Goal: Task Accomplishment & Management: Complete application form

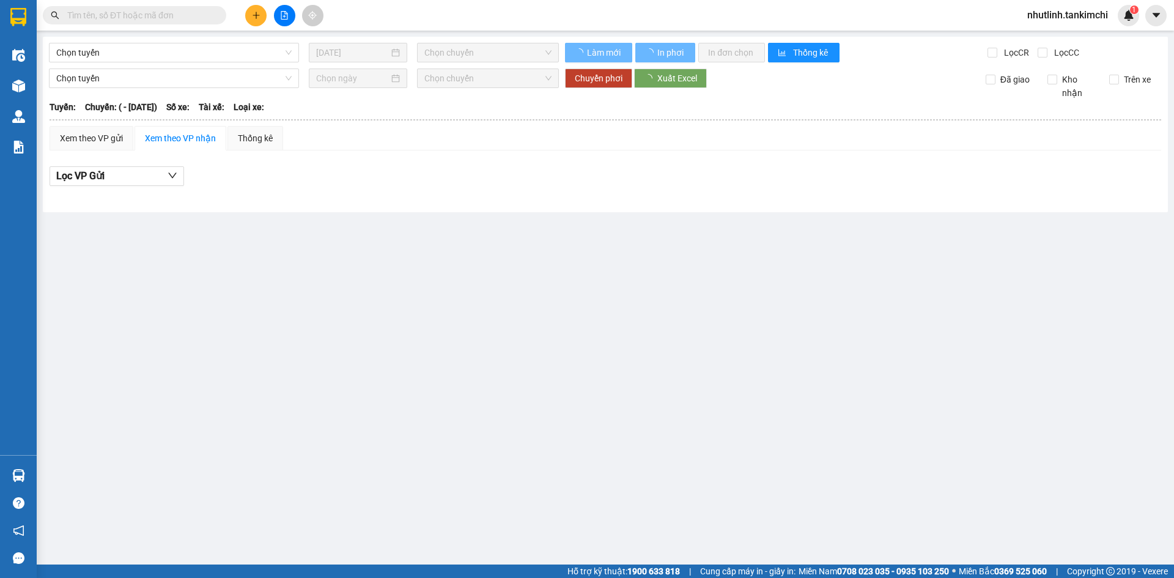
type input "[DATE]"
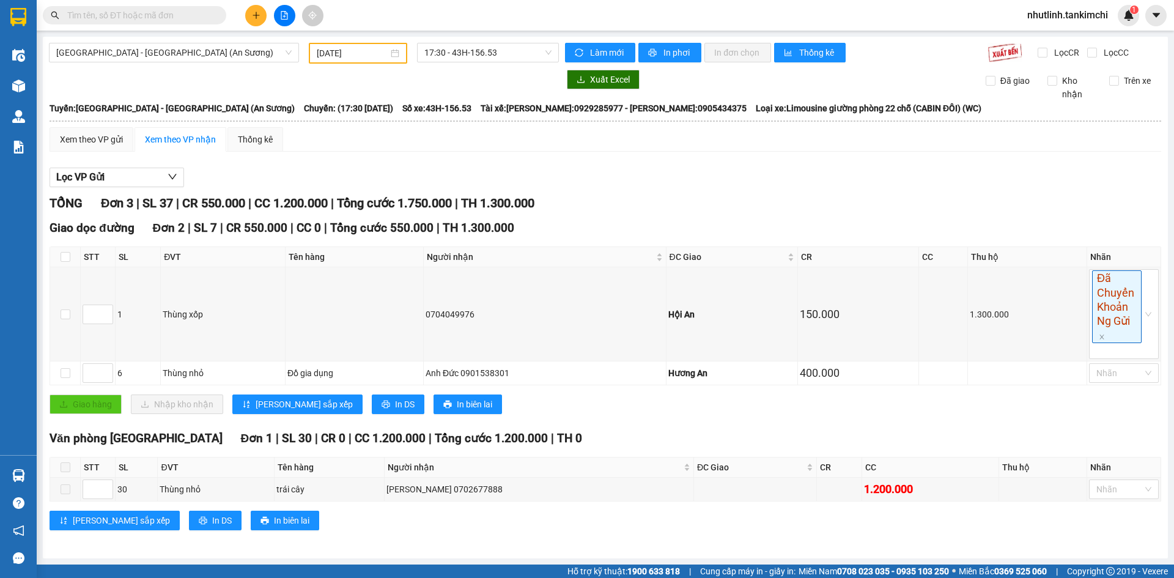
click at [161, 15] on input "text" at bounding box center [139, 15] width 144 height 13
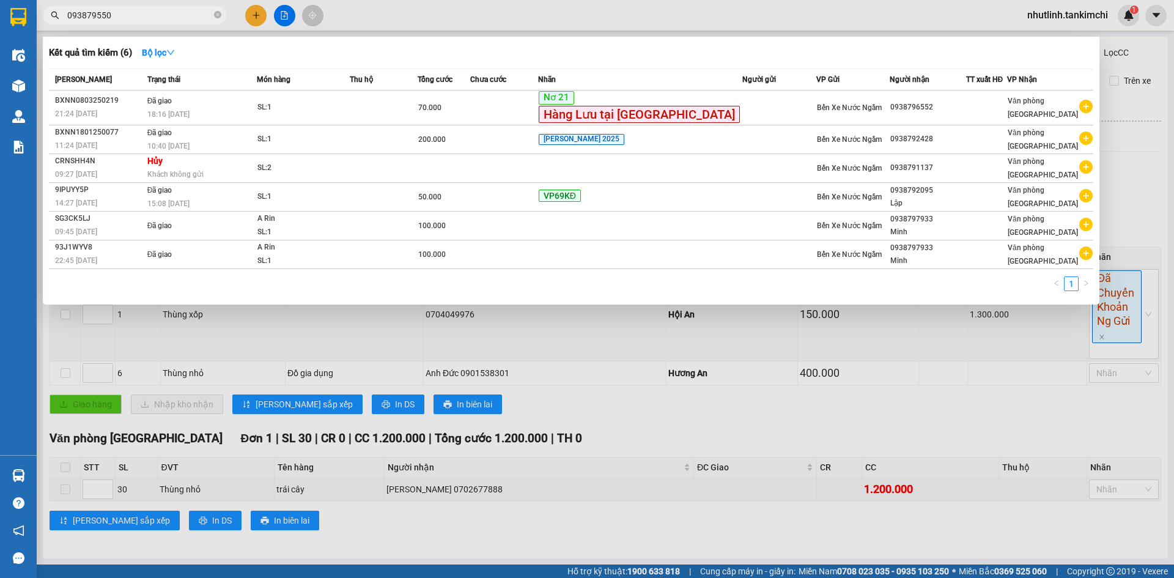
type input "0938795507"
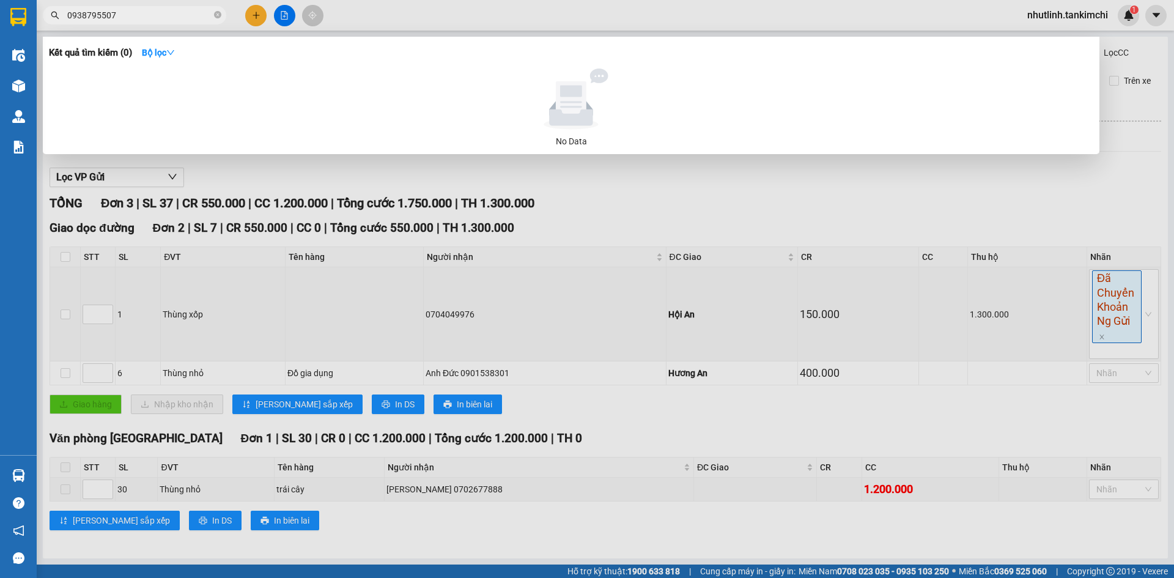
drag, startPoint x: 68, startPoint y: 13, endPoint x: 113, endPoint y: 19, distance: 45.6
click at [113, 19] on input "0938795507" at bounding box center [139, 15] width 144 height 13
click at [134, 18] on input "092111359" at bounding box center [139, 15] width 144 height 13
click at [94, 13] on input "092111359" at bounding box center [139, 15] width 144 height 13
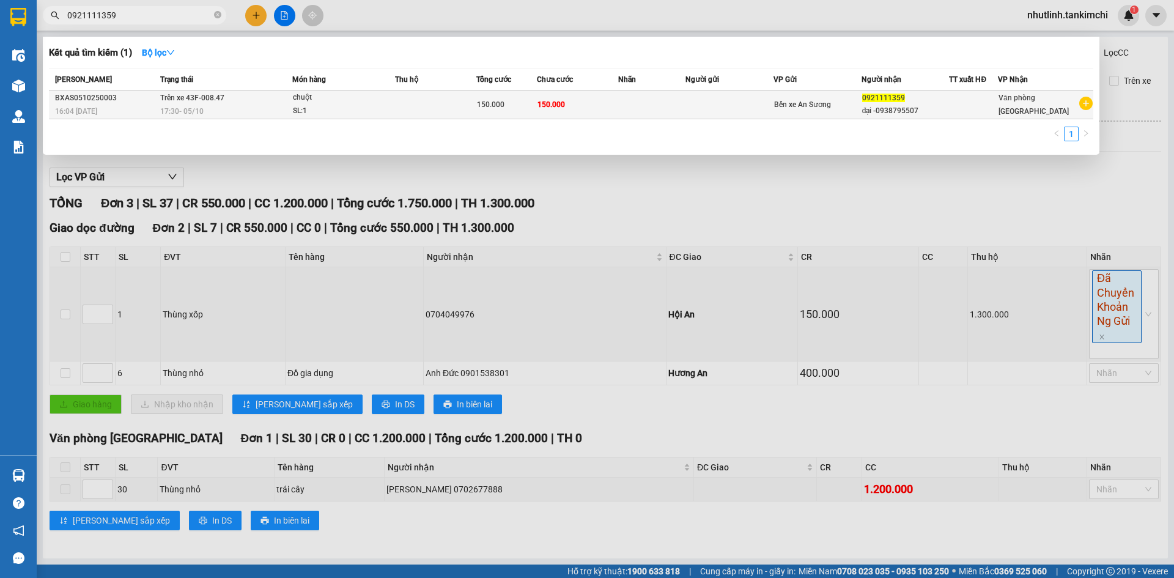
type input "0921111359"
click at [638, 98] on td at bounding box center [652, 104] width 68 height 29
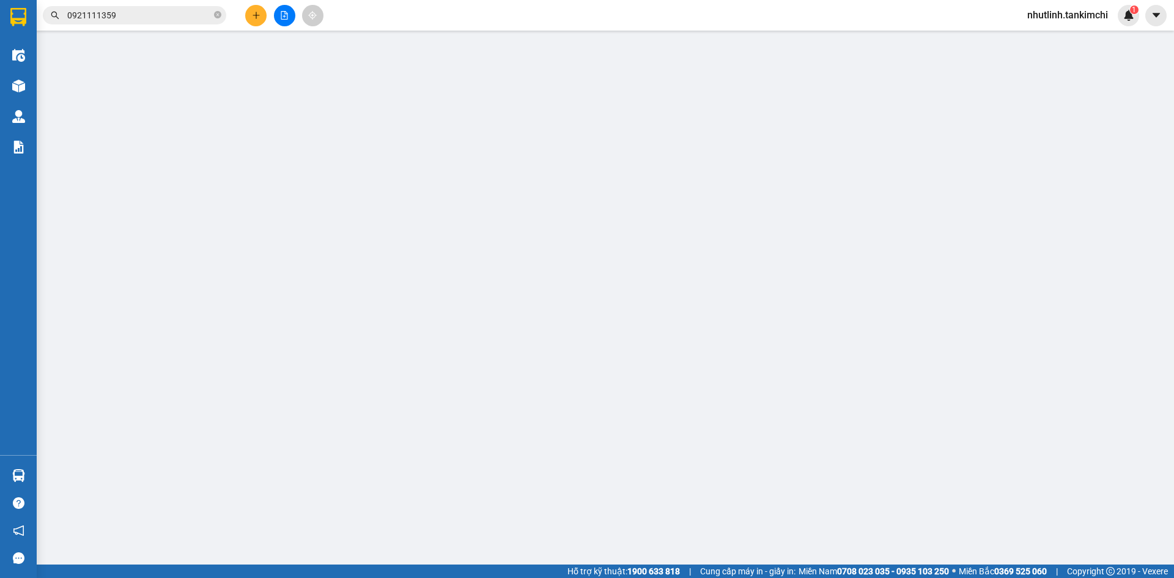
type input "0921111359"
type input "đại -0938795507"
type input "150.000"
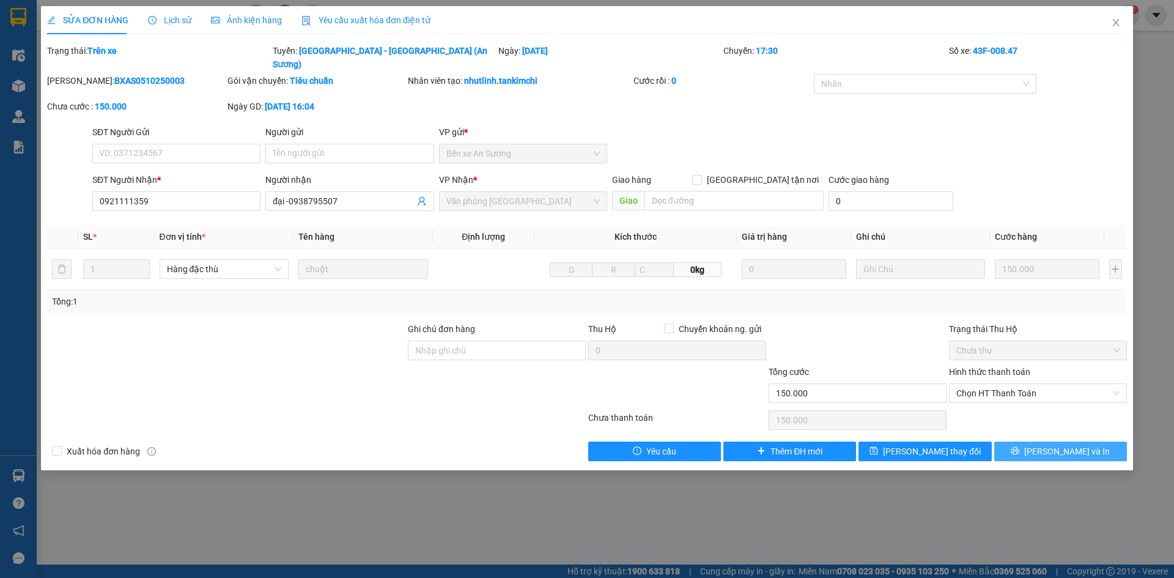
click at [1026, 441] on button "[PERSON_NAME] và In" at bounding box center [1060, 451] width 133 height 20
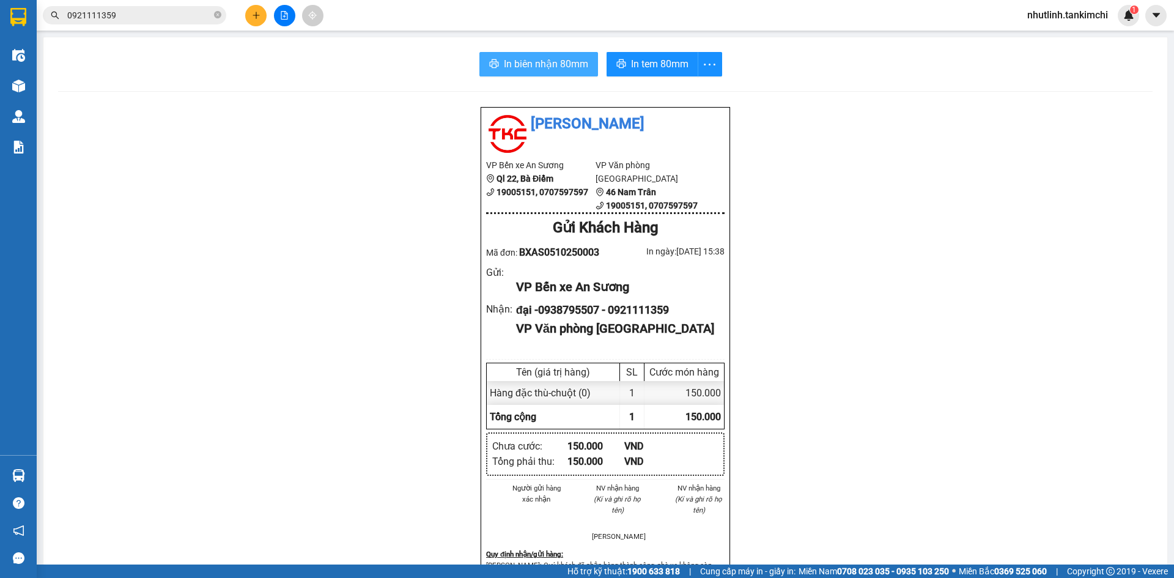
click at [556, 58] on span "In biên nhận 80mm" at bounding box center [546, 63] width 84 height 15
click at [644, 64] on span "In tem 80mm" at bounding box center [659, 63] width 57 height 15
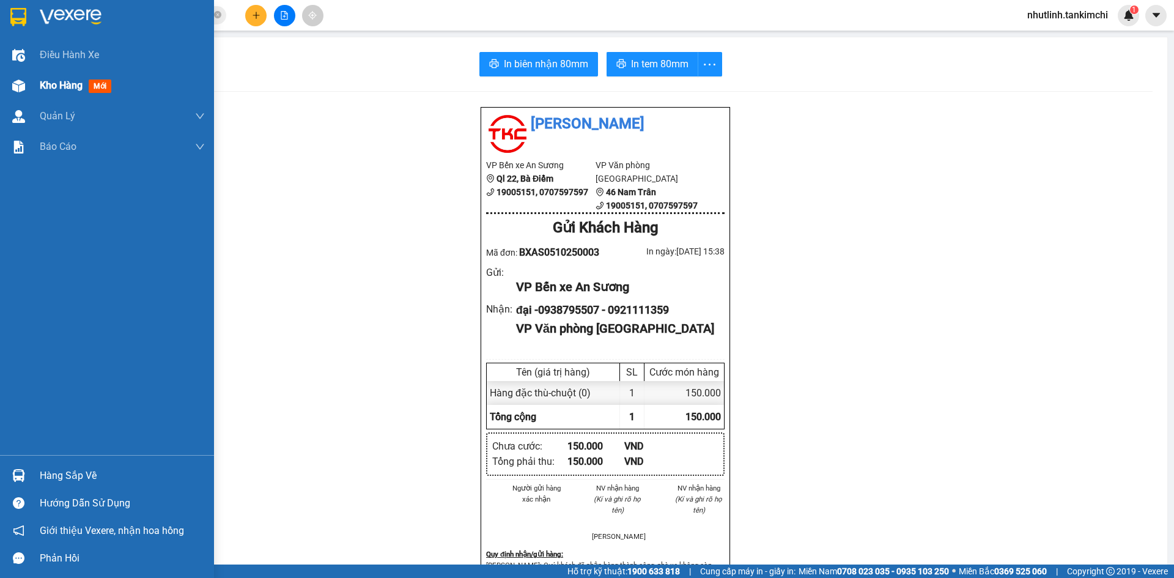
click at [39, 75] on div "Kho hàng mới" at bounding box center [107, 85] width 214 height 31
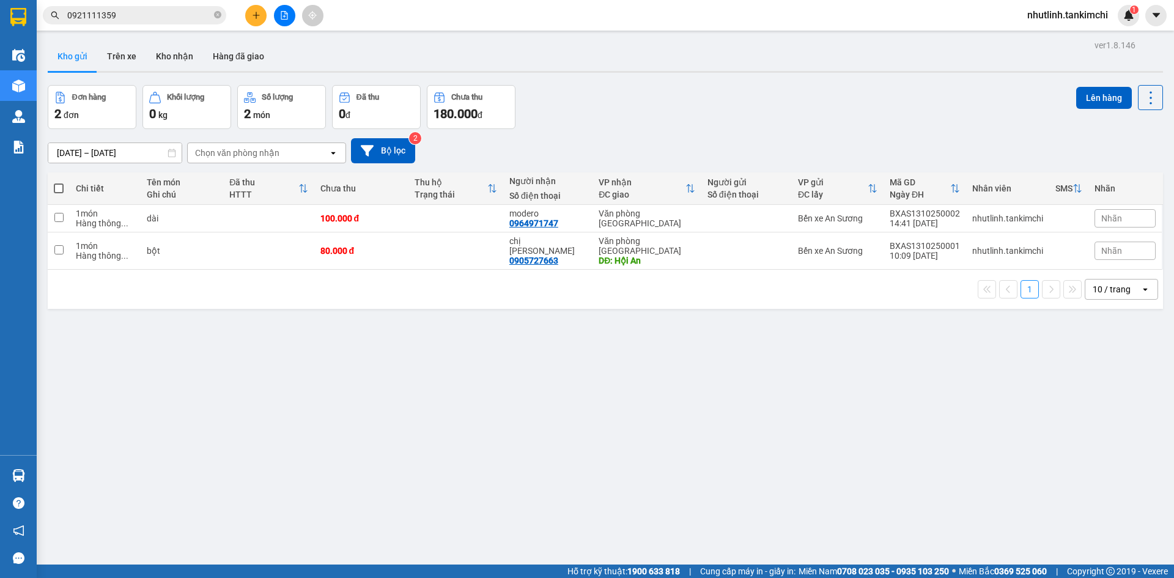
click at [139, 15] on input "0921111359" at bounding box center [139, 15] width 144 height 13
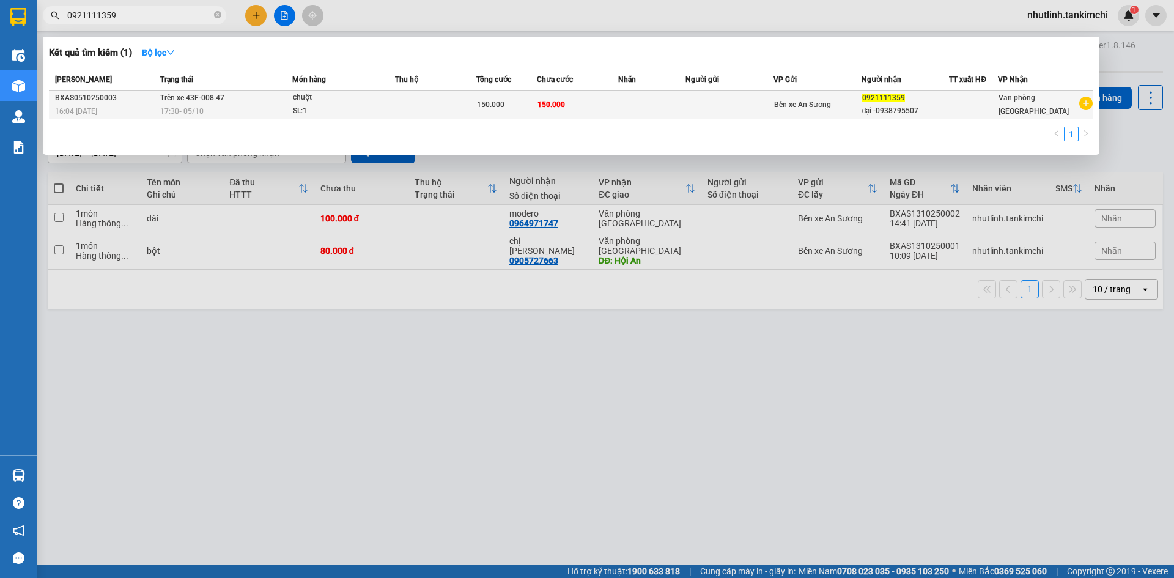
click at [494, 103] on span "150.000" at bounding box center [491, 104] width 28 height 9
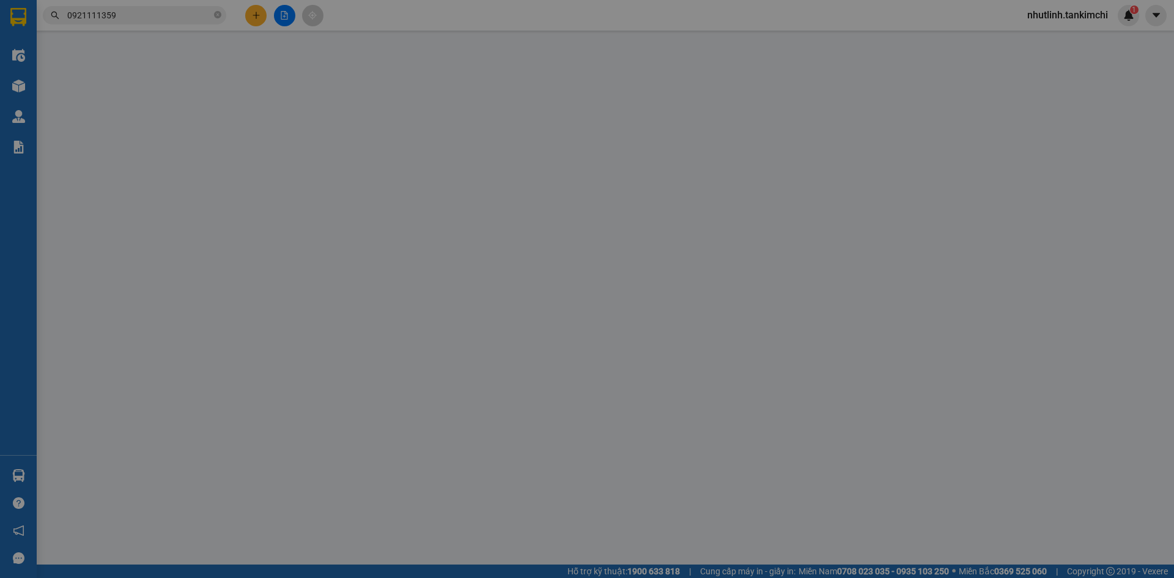
type input "0921111359"
type input "đại -0938795507"
type input "150.000"
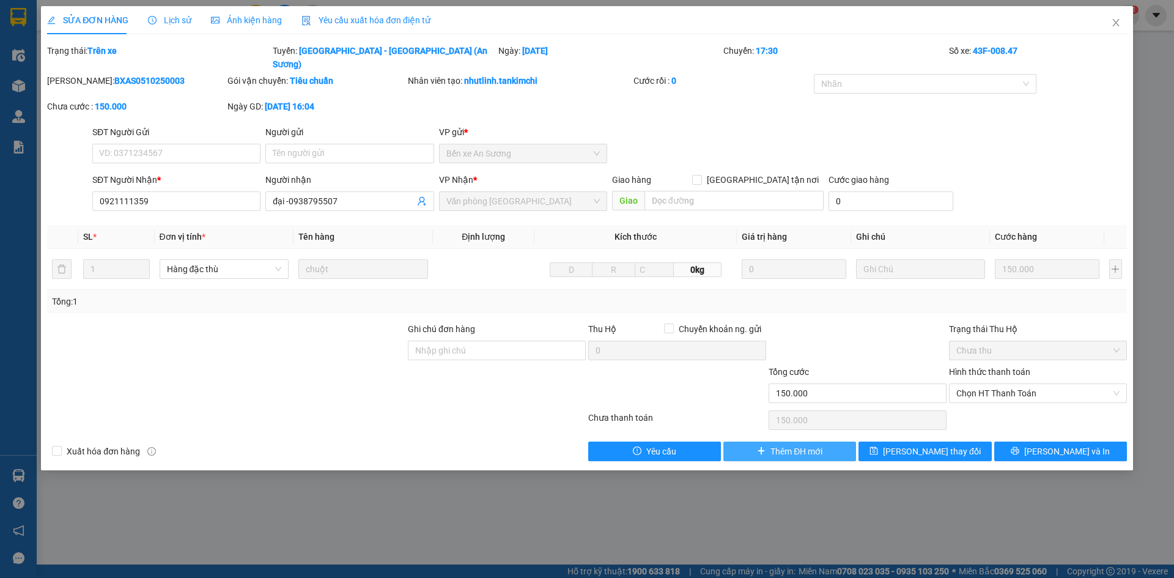
click at [808, 444] on span "Thêm ĐH mới" at bounding box center [796, 450] width 52 height 13
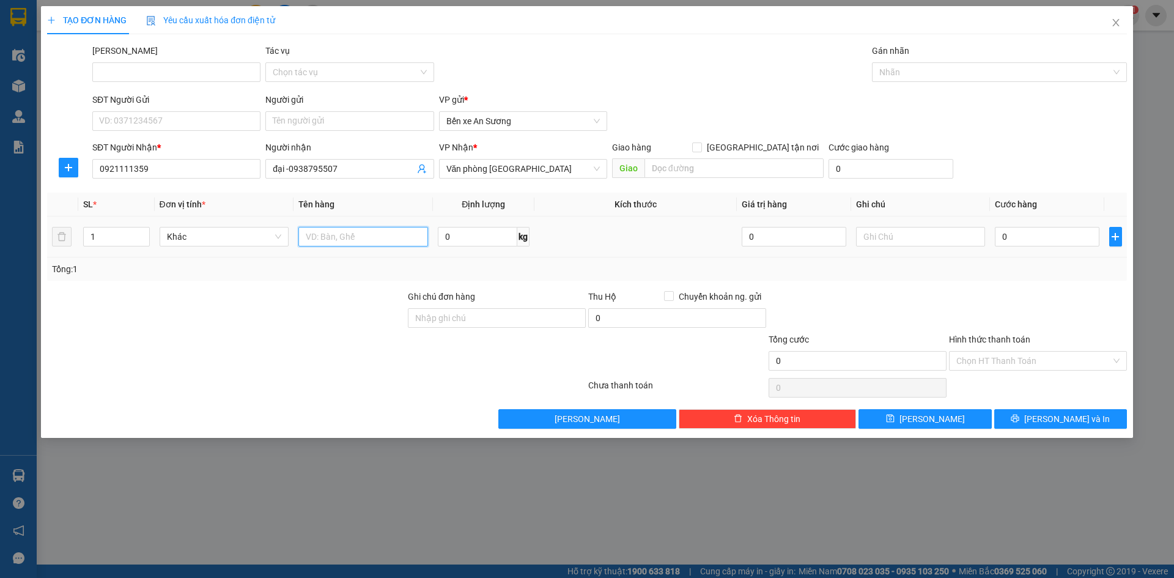
click at [351, 232] on input "text" at bounding box center [363, 237] width 130 height 20
type input "CHUỘT"
click at [1016, 216] on td "0" at bounding box center [1047, 236] width 114 height 41
click at [1026, 232] on input "0" at bounding box center [1046, 237] width 104 height 20
click at [1001, 235] on input "0" at bounding box center [1046, 237] width 104 height 20
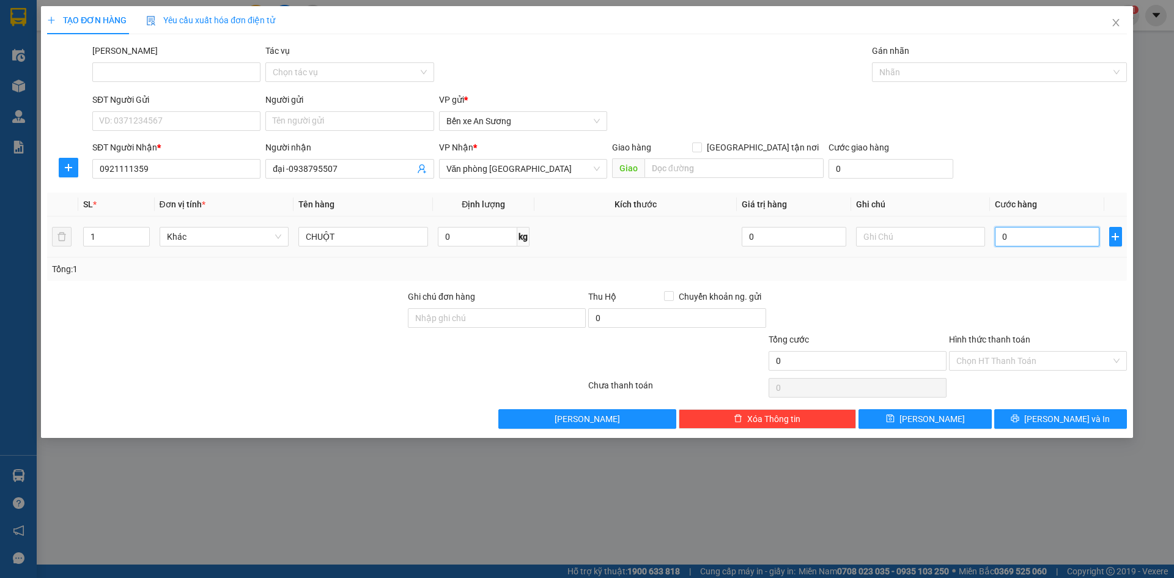
type input "10"
type input "150"
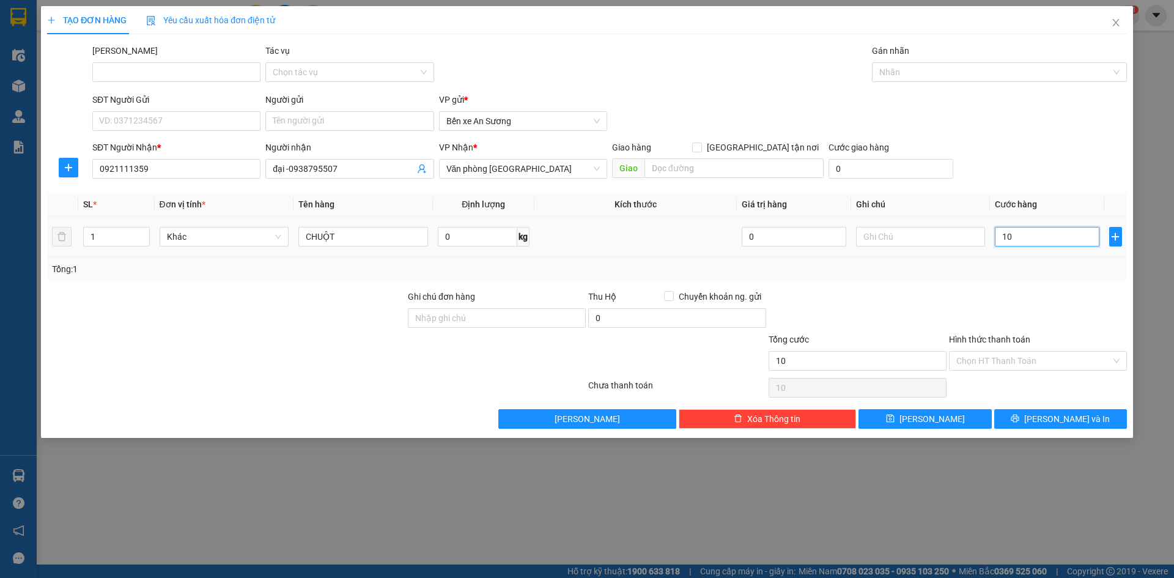
type input "150"
type input "1.500"
type input "15.000"
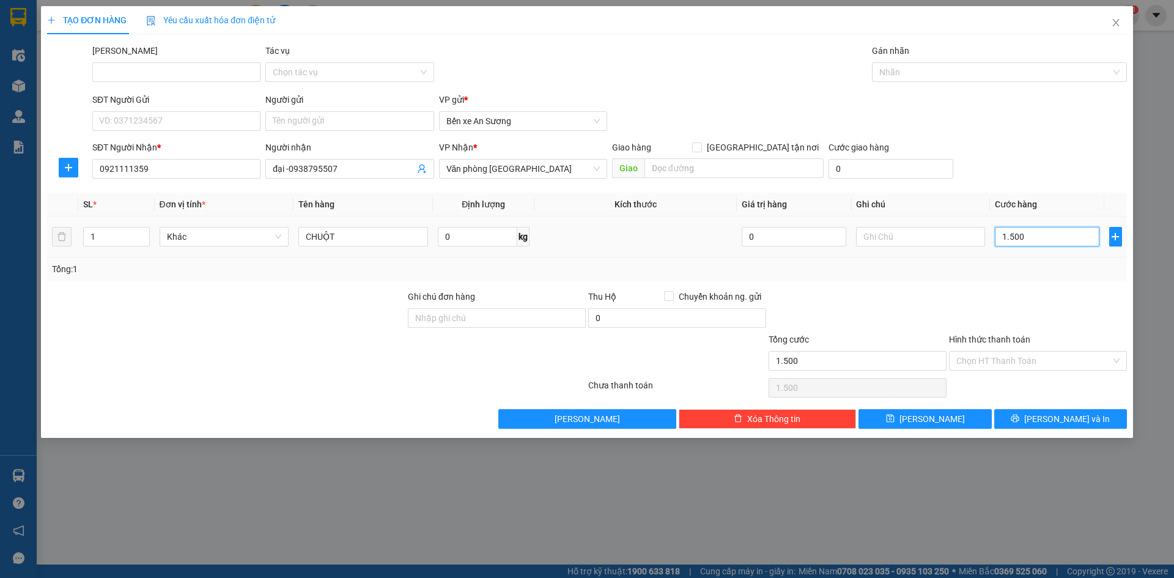
type input "15.000"
type input "150.000"
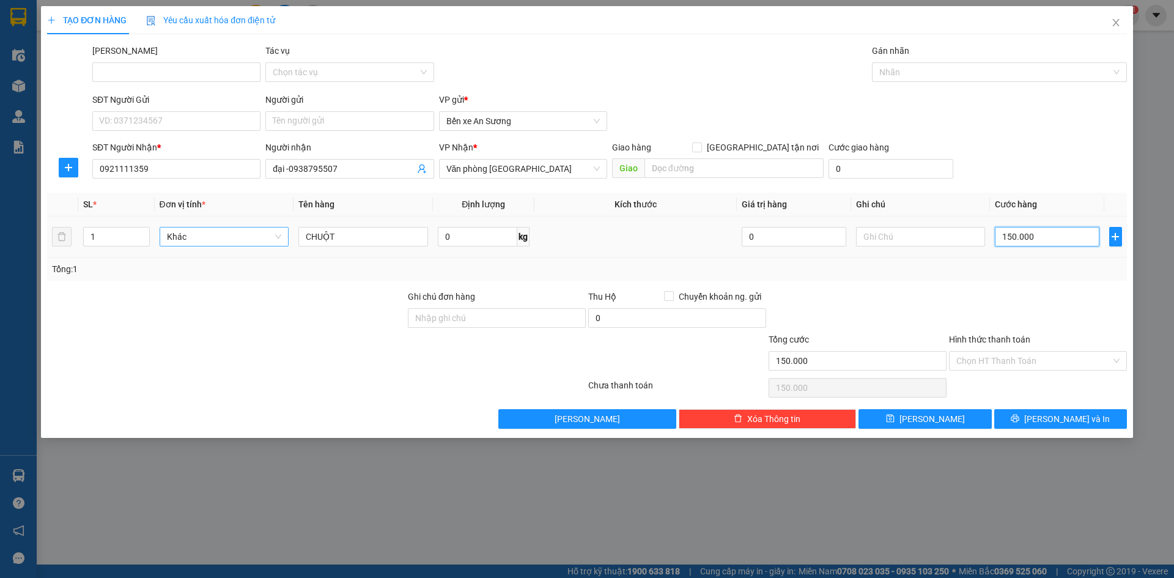
click at [255, 235] on span "Khác" at bounding box center [224, 236] width 115 height 18
type input "150.000"
click at [228, 238] on span "Khác" at bounding box center [224, 236] width 115 height 18
click at [342, 290] on div at bounding box center [226, 311] width 361 height 43
click at [1051, 413] on span "[PERSON_NAME] và In" at bounding box center [1067, 418] width 86 height 13
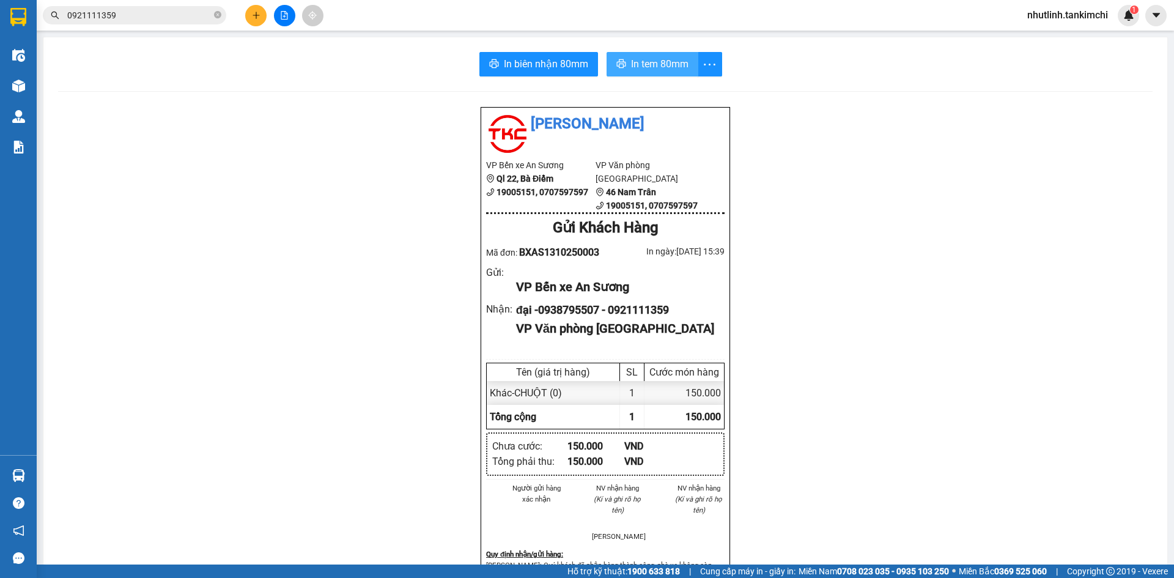
click at [653, 61] on span "In tem 80mm" at bounding box center [659, 63] width 57 height 15
click at [515, 67] on span "In biên nhận 80mm" at bounding box center [546, 63] width 84 height 15
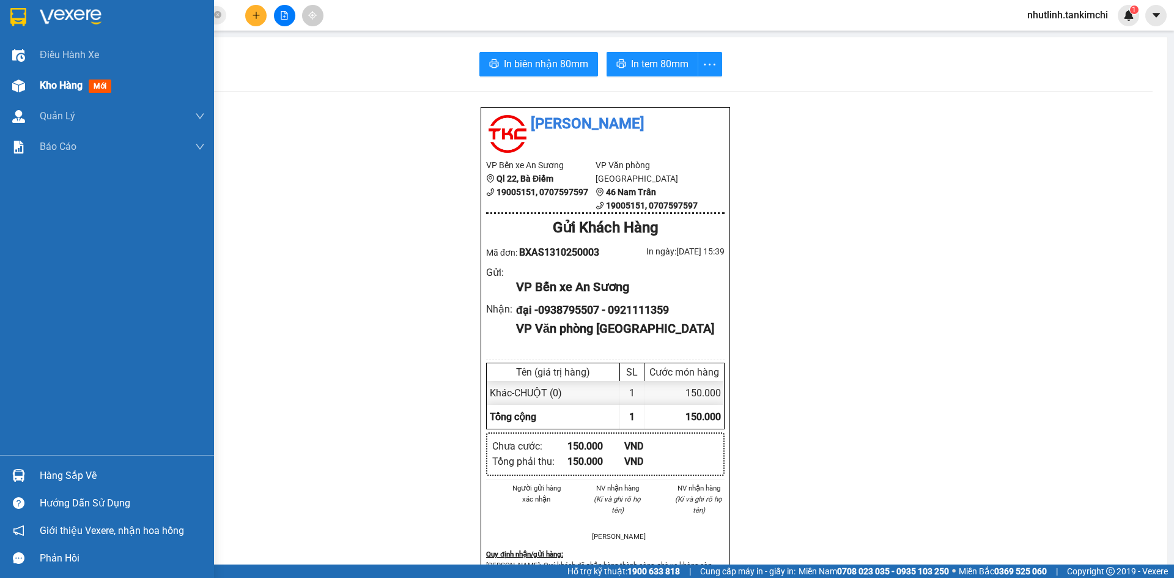
click at [73, 83] on span "Kho hàng" at bounding box center [61, 85] width 43 height 12
